Goal: Find specific page/section: Find specific page/section

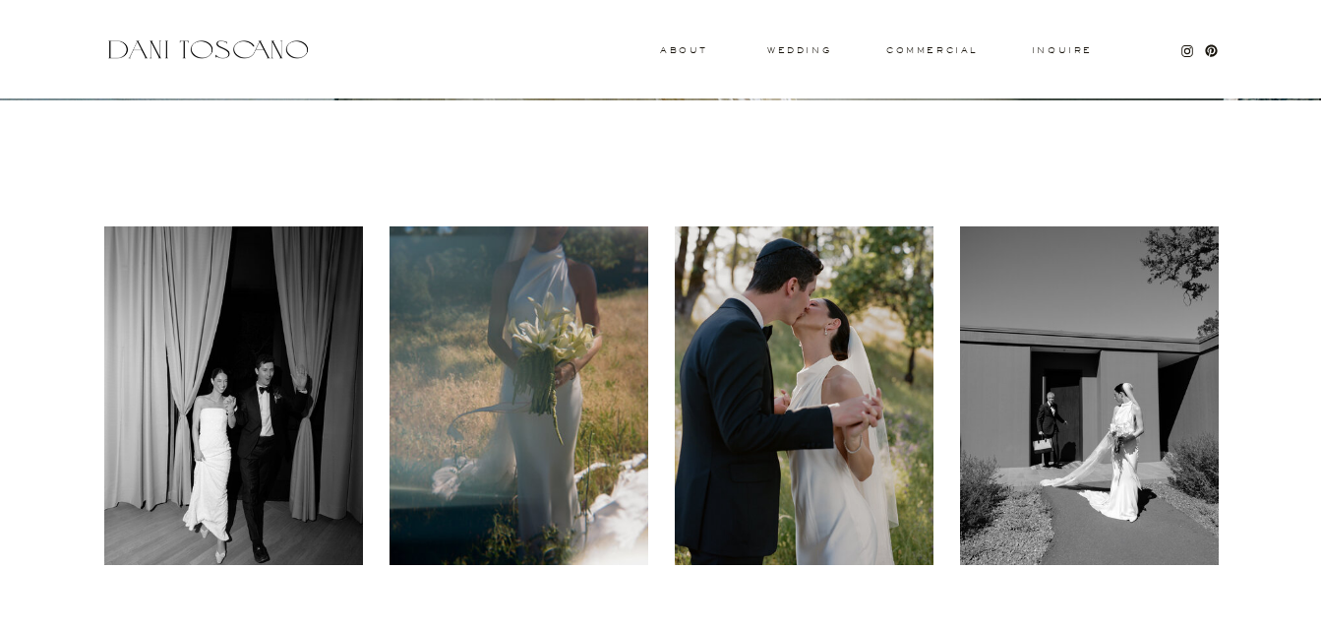
scroll to position [689, 0]
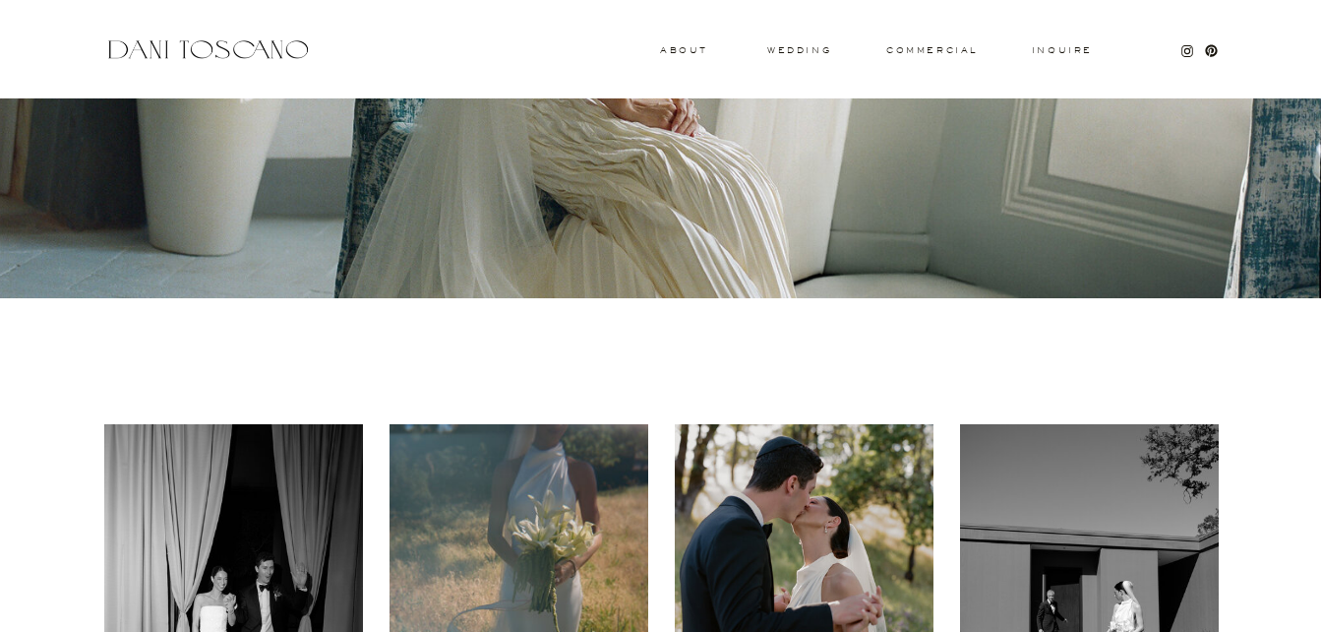
scroll to position [984, 0]
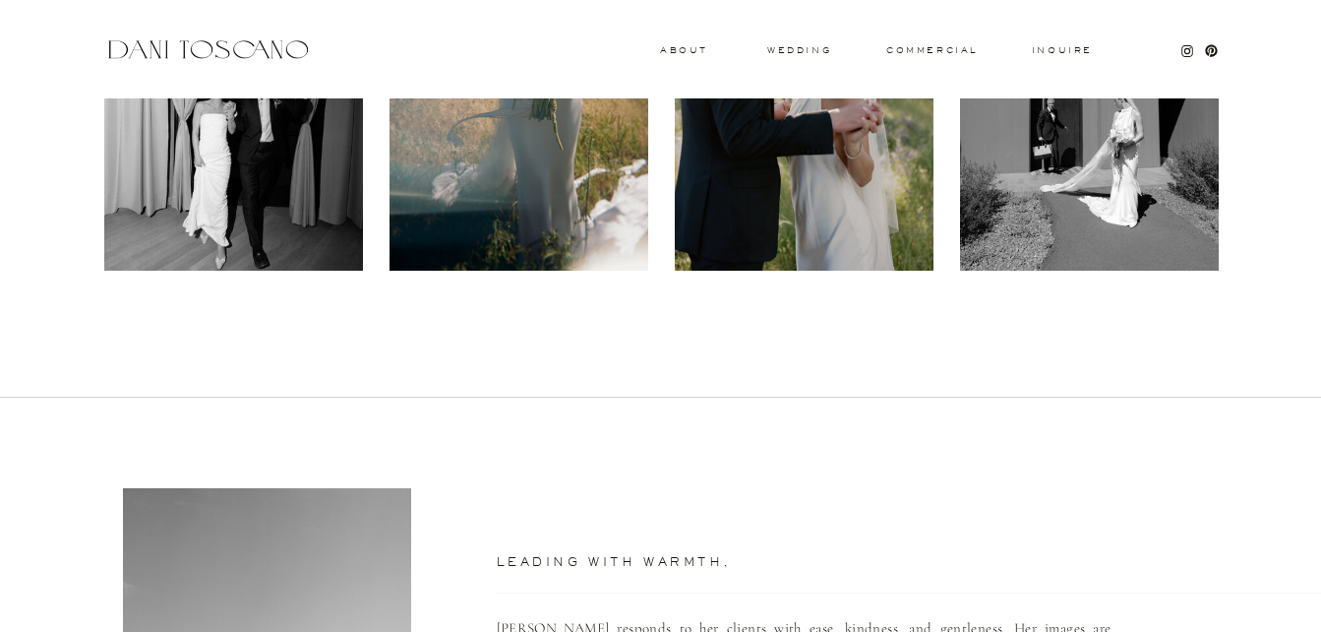
click at [786, 43] on div at bounding box center [804, 101] width 259 height 338
click at [783, 44] on div at bounding box center [804, 101] width 259 height 338
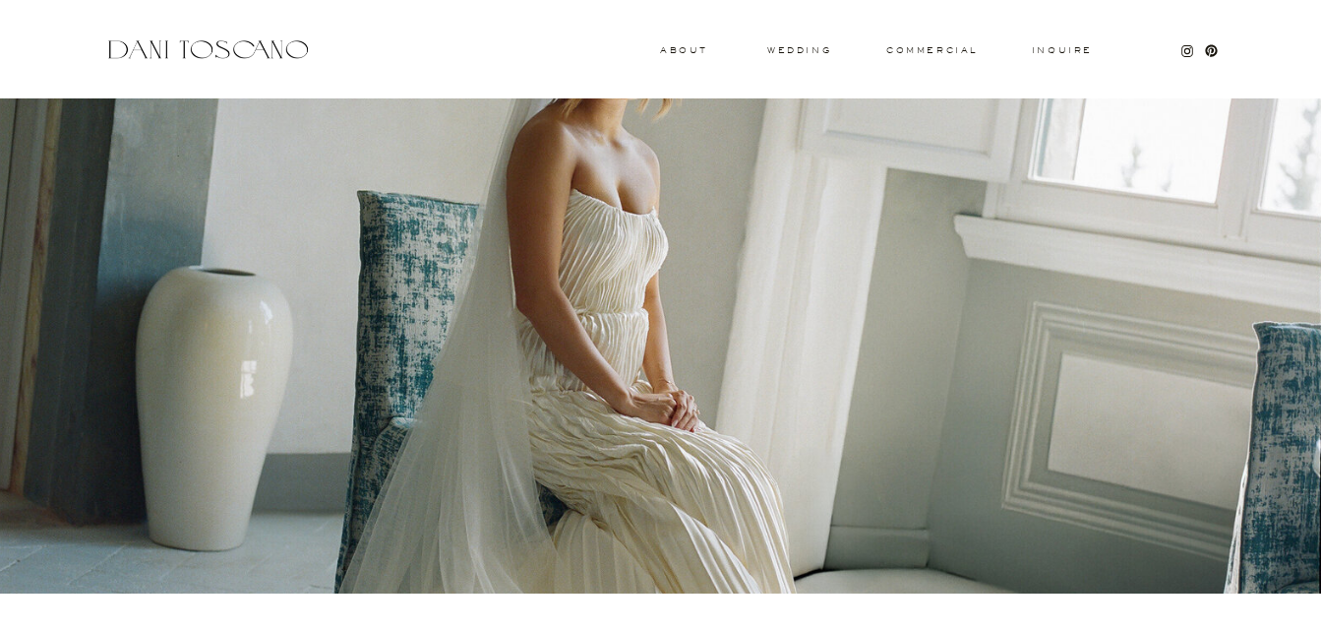
scroll to position [0, 0]
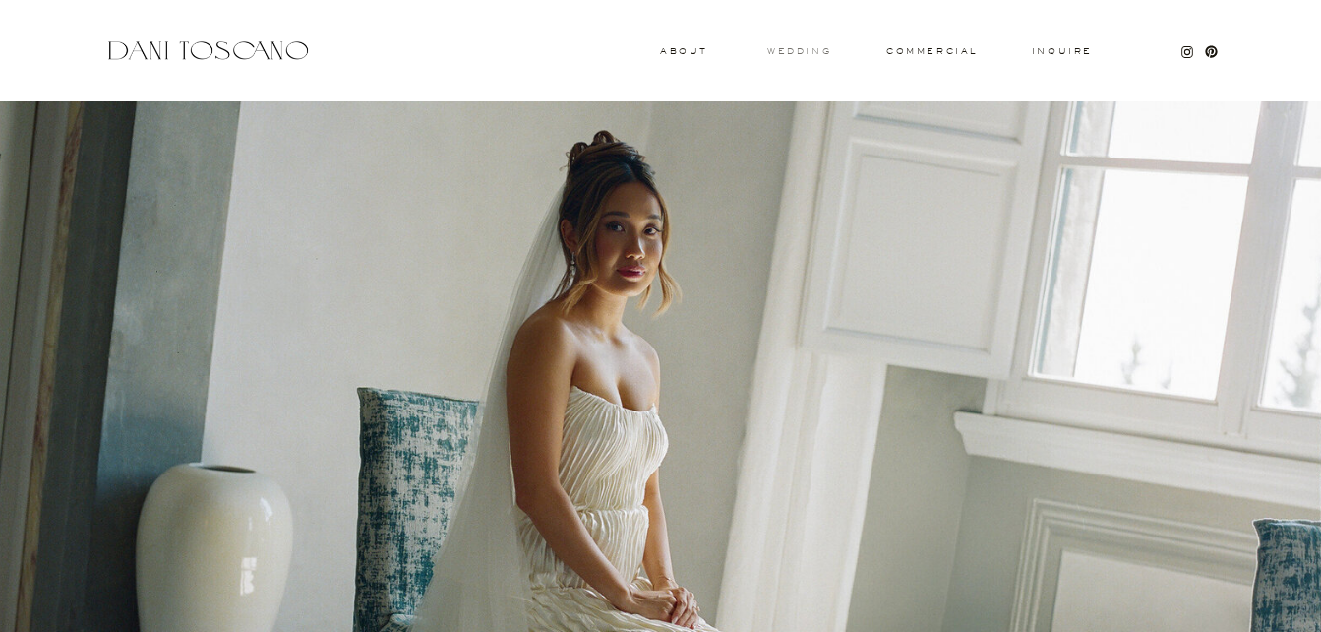
click at [814, 48] on h3 "wedding" at bounding box center [799, 50] width 64 height 7
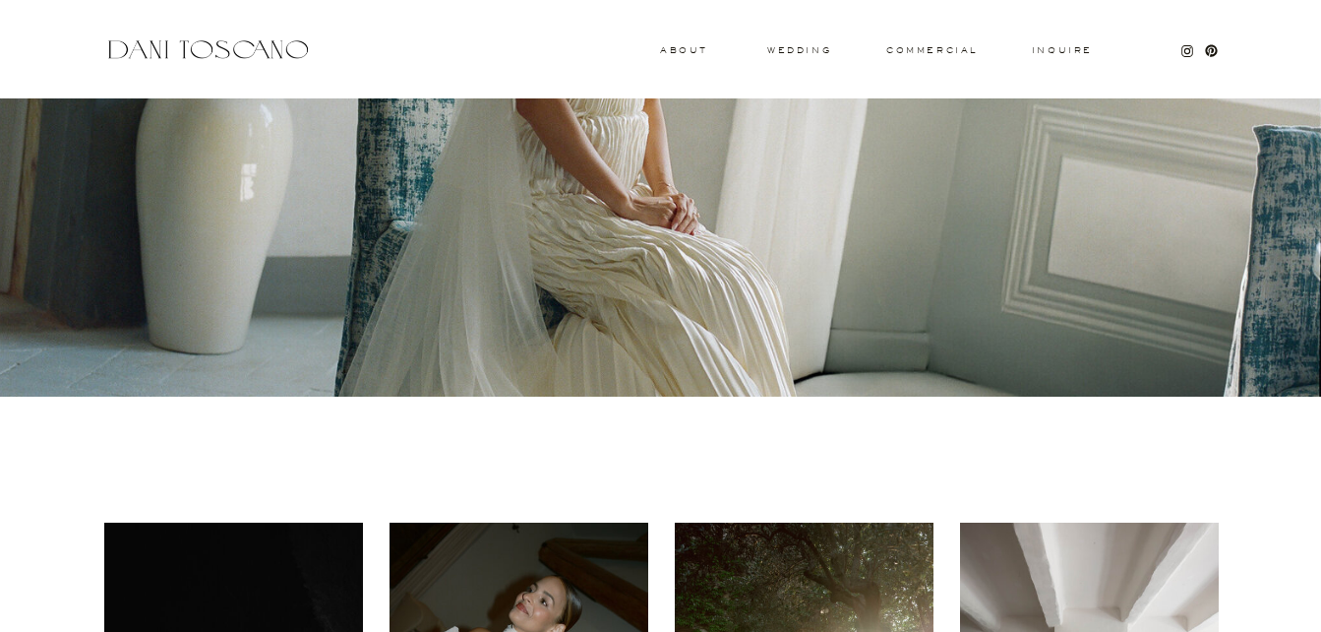
scroll to position [787, 0]
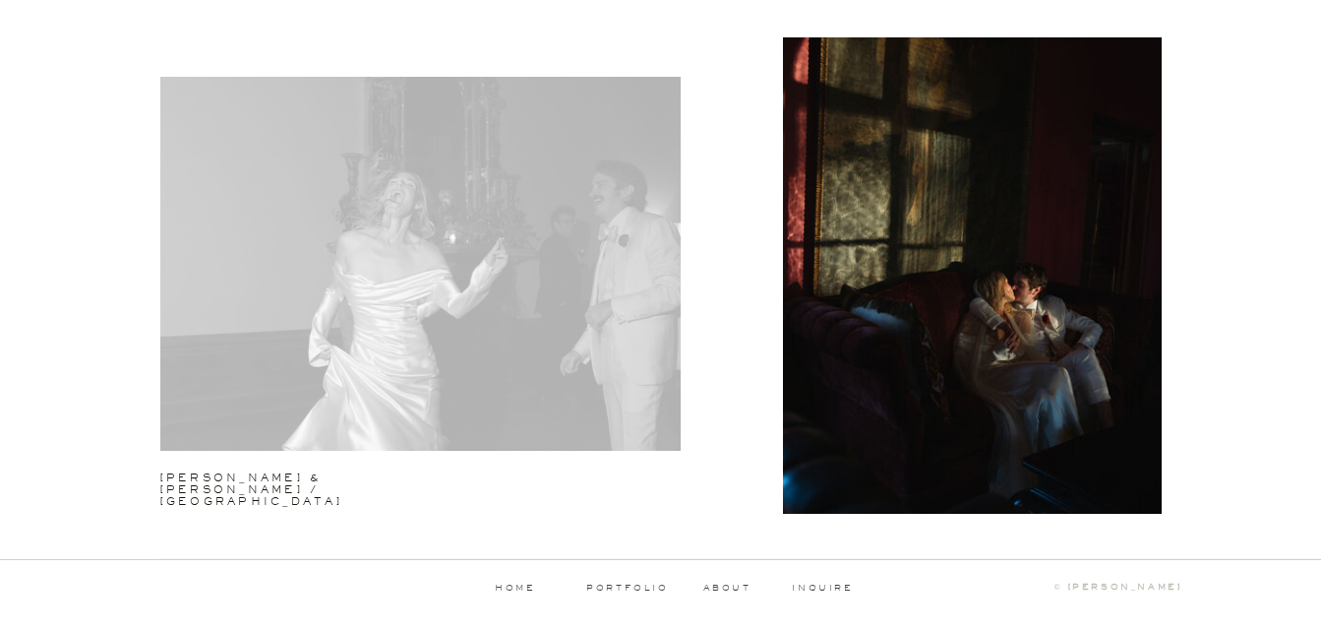
scroll to position [5210, 0]
